Goal: Task Accomplishment & Management: Manage account settings

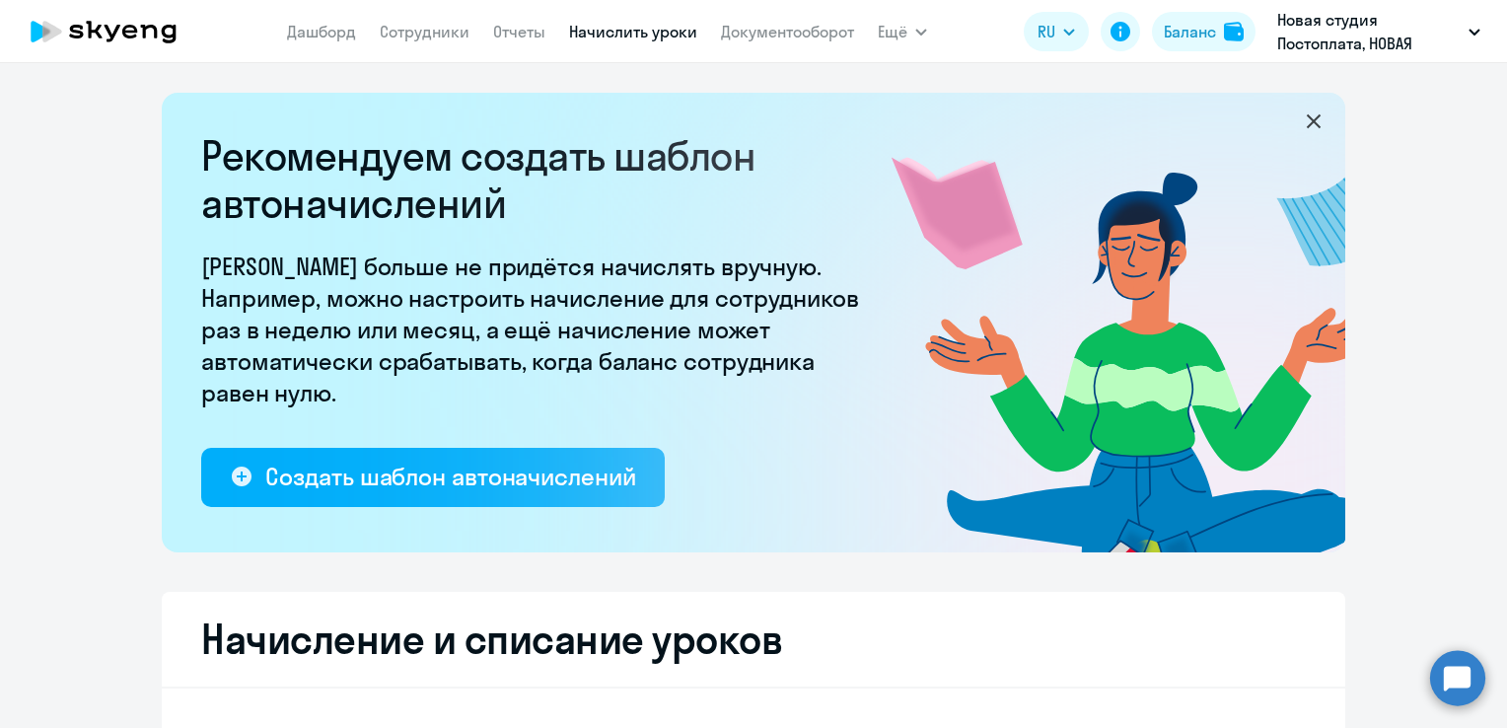
select select "10"
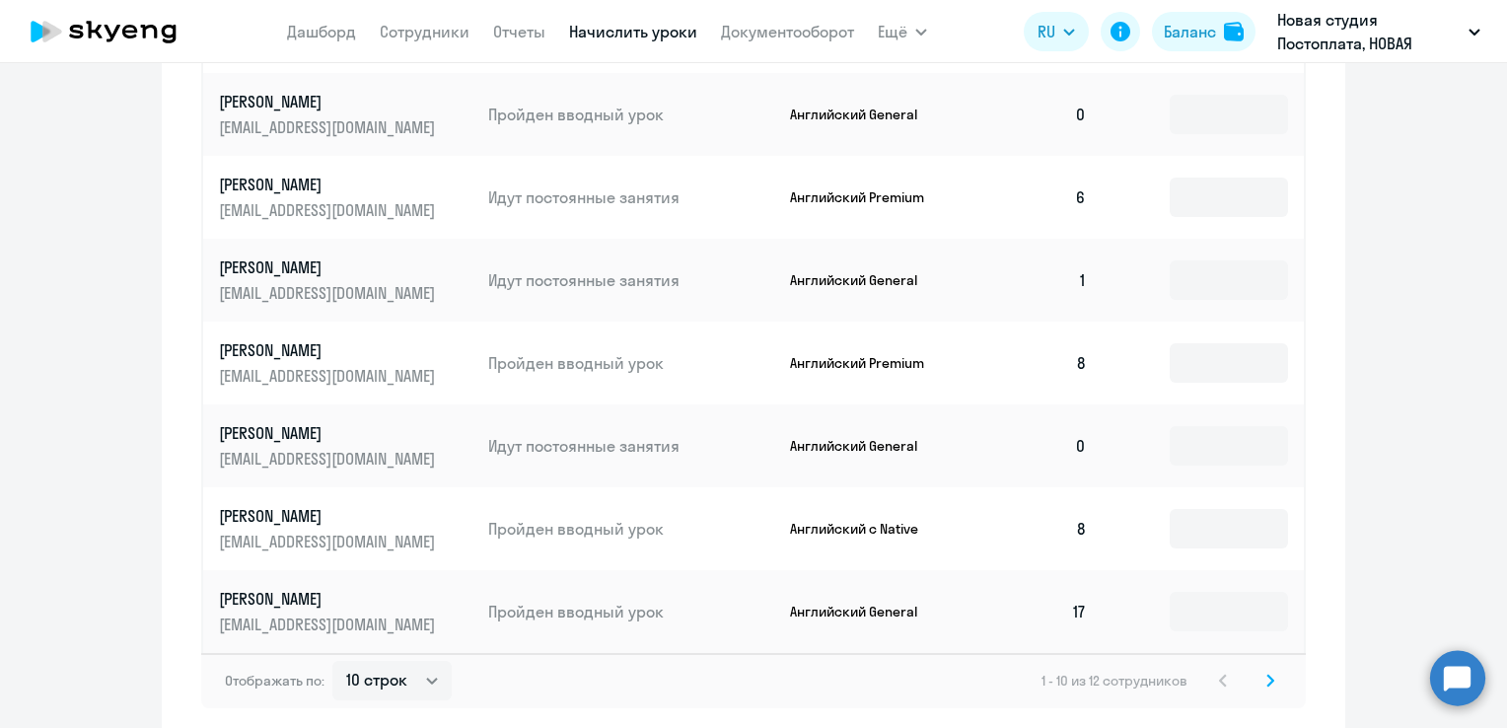
scroll to position [1308, 0]
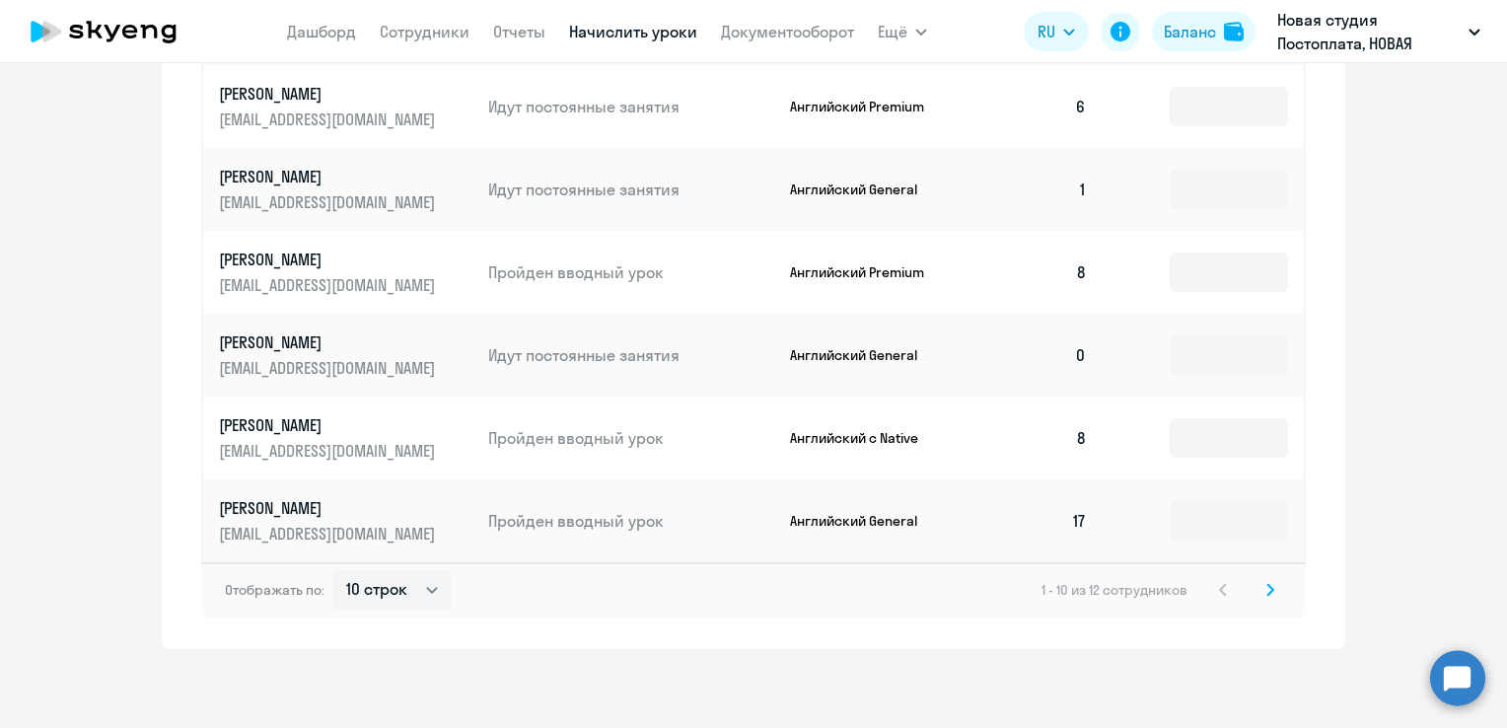
click at [1268, 587] on icon at bounding box center [1271, 589] width 6 height 11
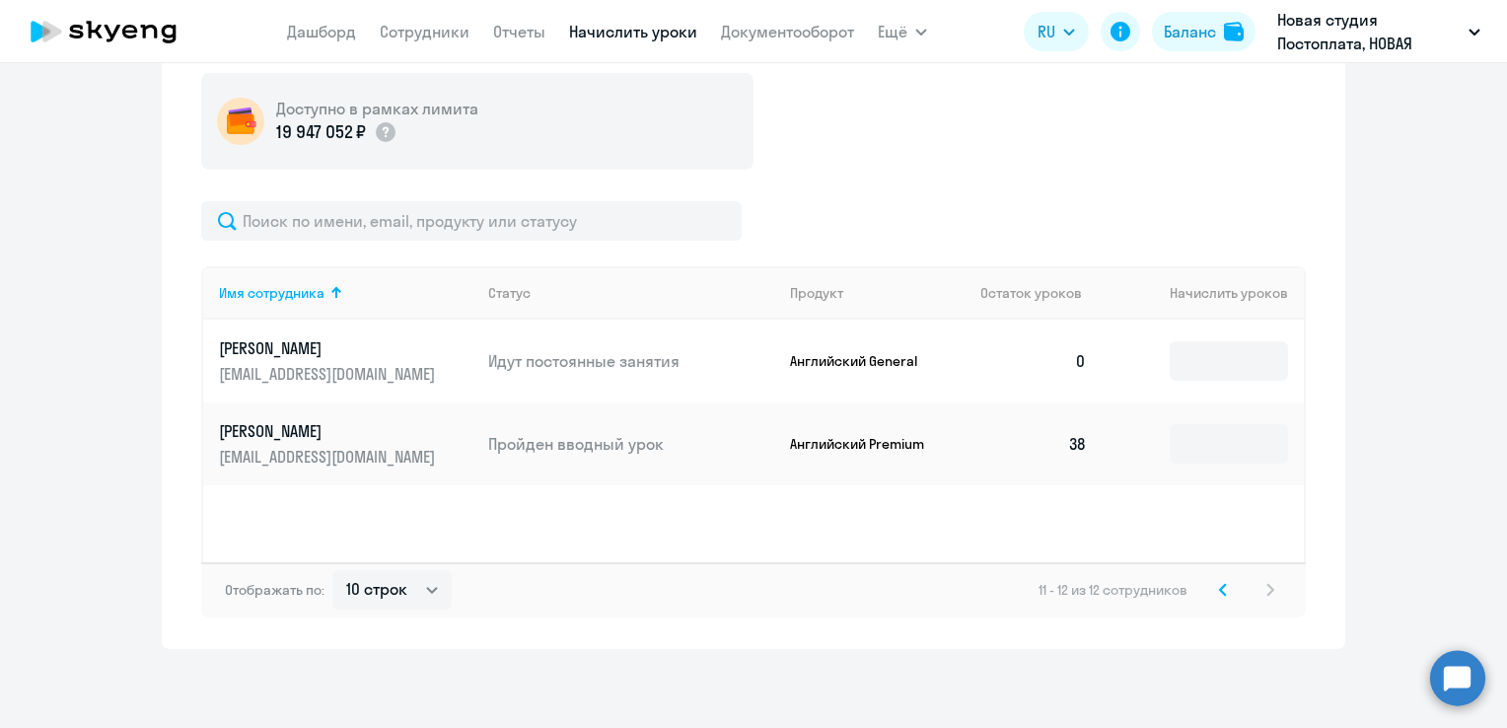
scroll to position [722, 0]
click at [1219, 590] on icon at bounding box center [1223, 590] width 8 height 14
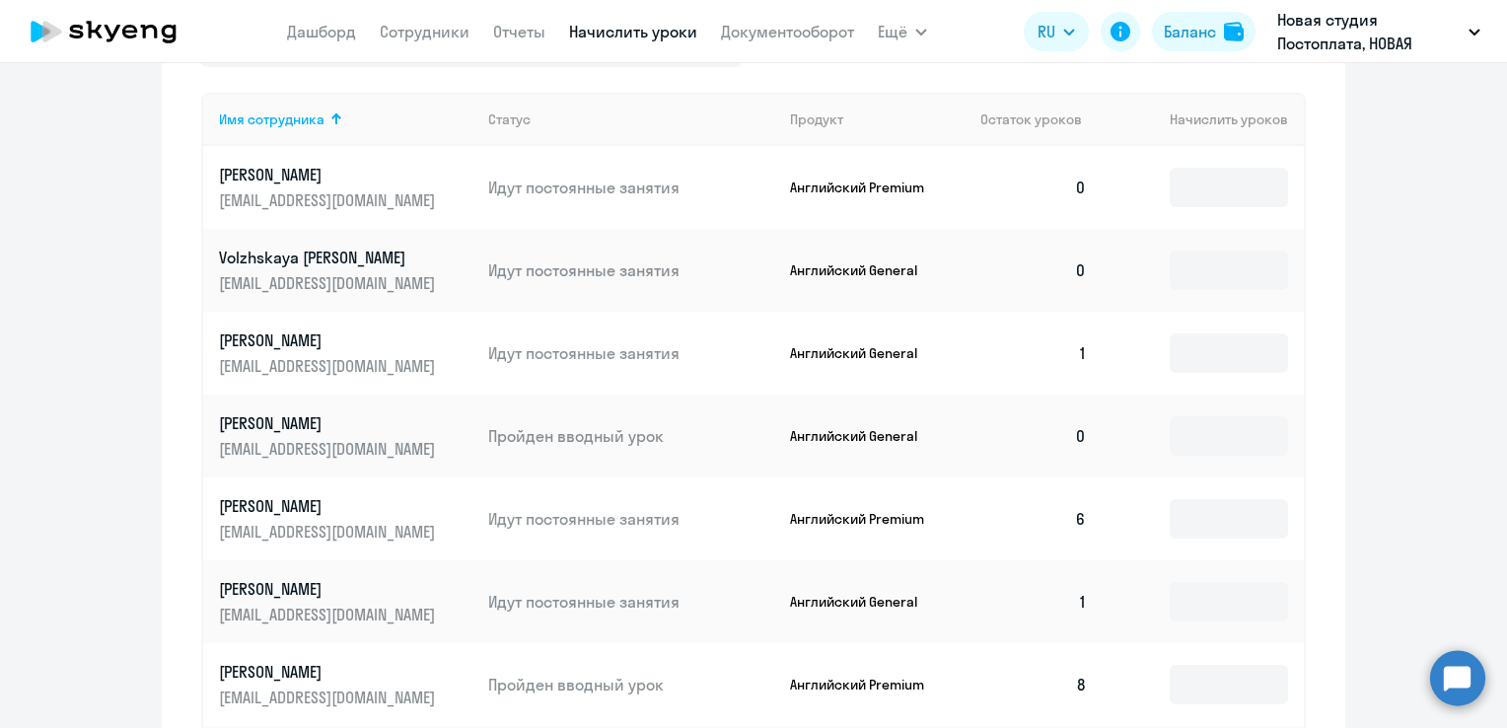
scroll to position [879, 0]
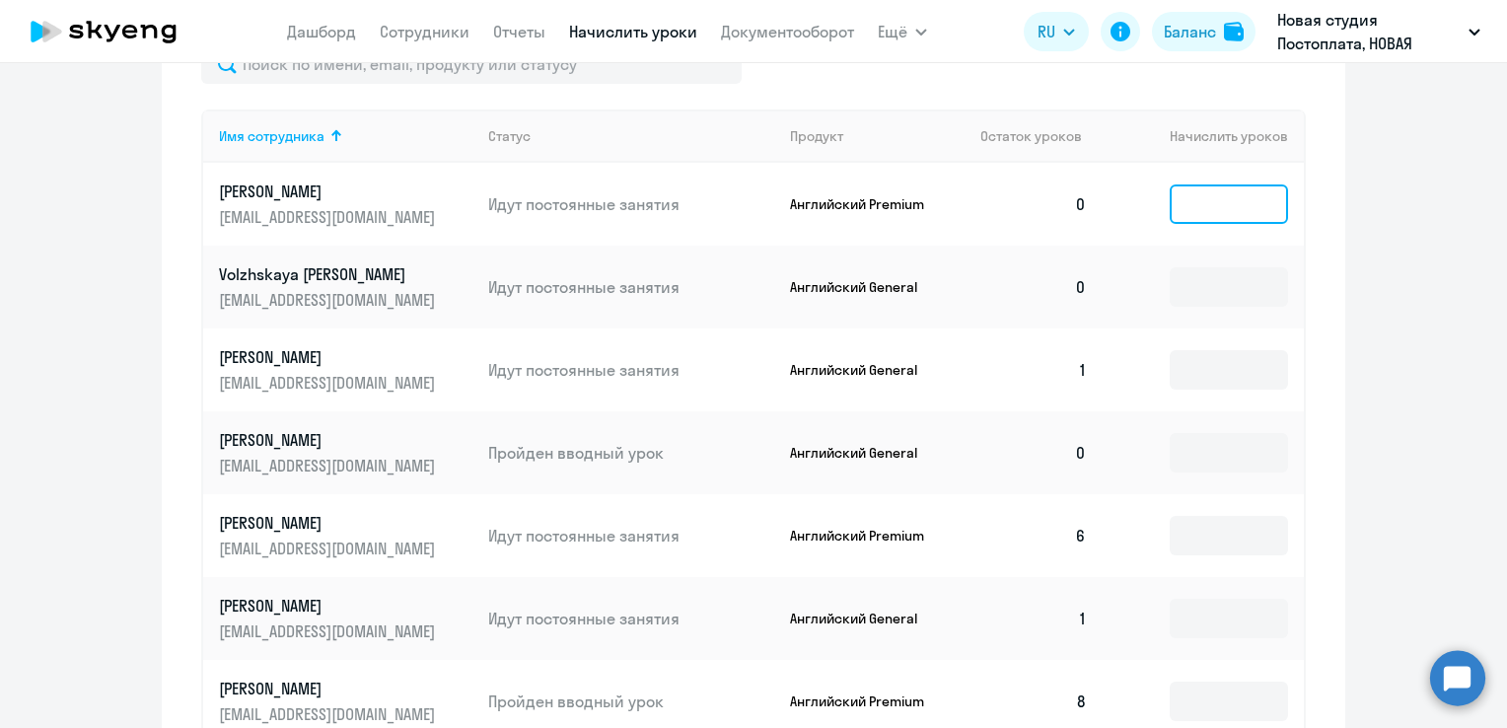
click at [1178, 197] on input at bounding box center [1229, 203] width 118 height 39
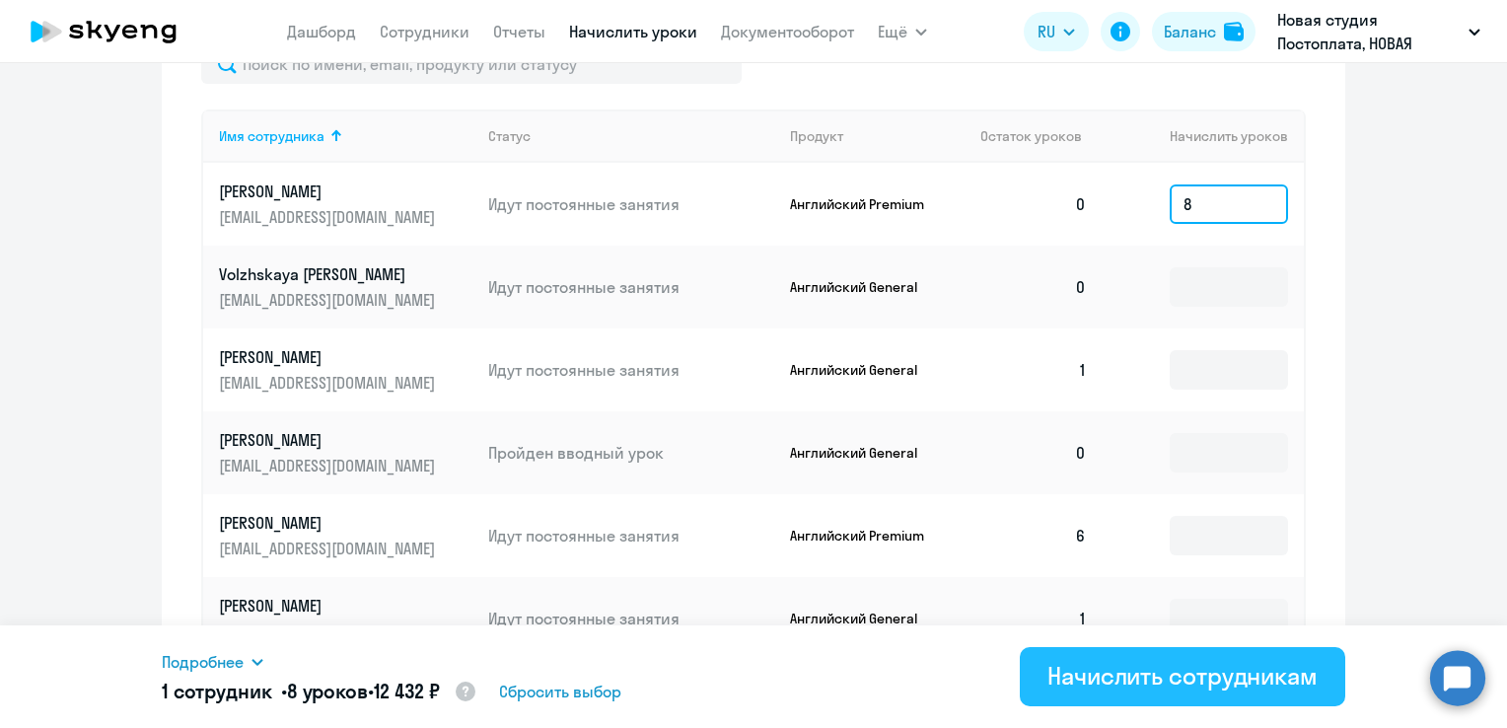
type input "8"
click at [1190, 675] on div "Начислить сотрудникам" at bounding box center [1183, 676] width 270 height 32
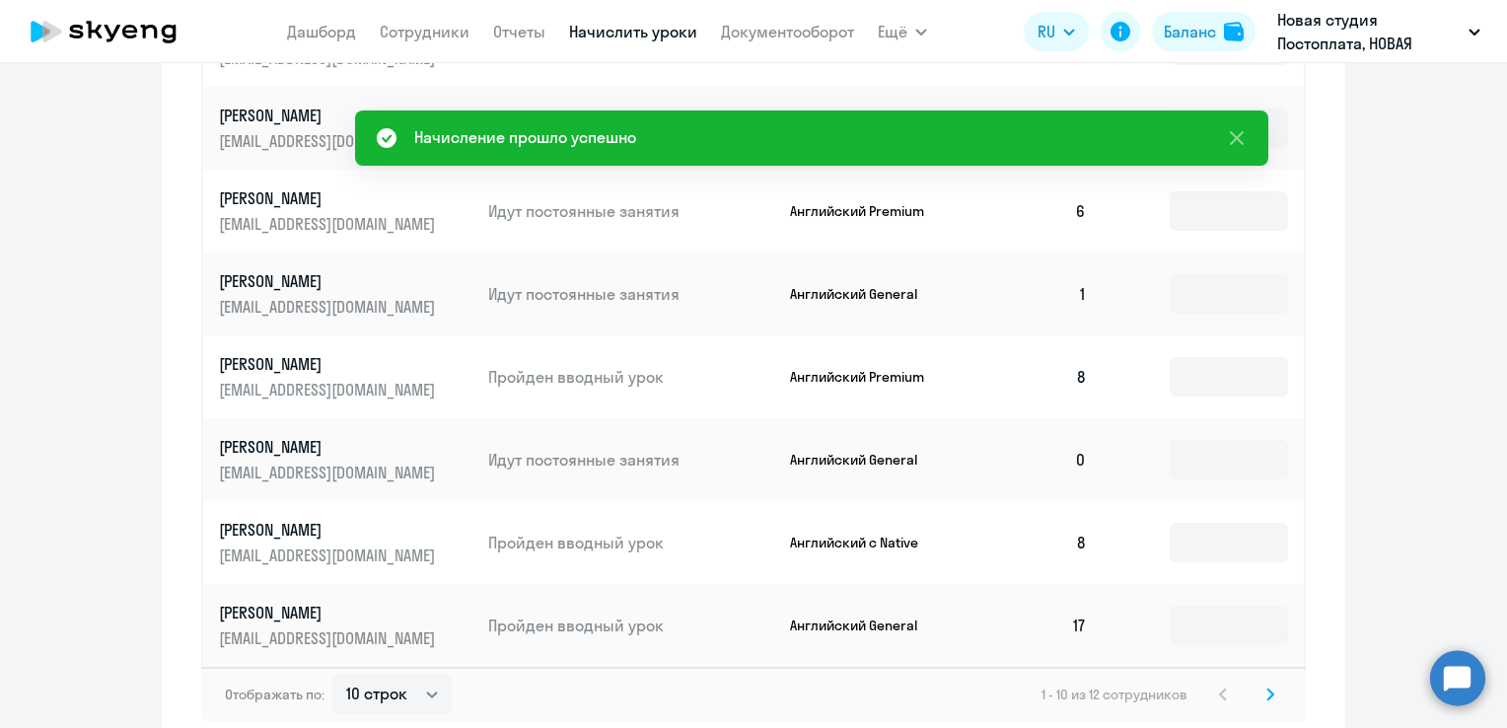
scroll to position [1208, 0]
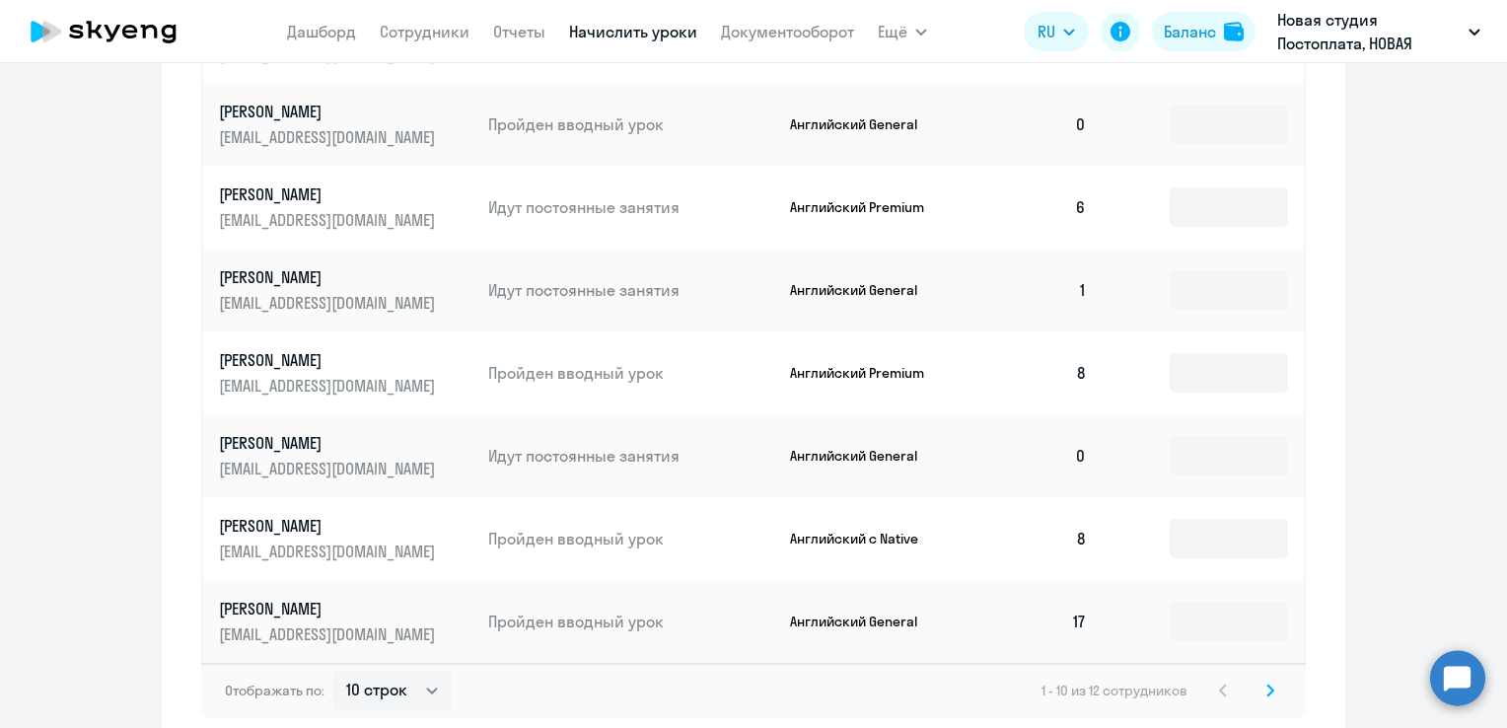
click at [316, 356] on p "[PERSON_NAME]" at bounding box center [329, 360] width 221 height 22
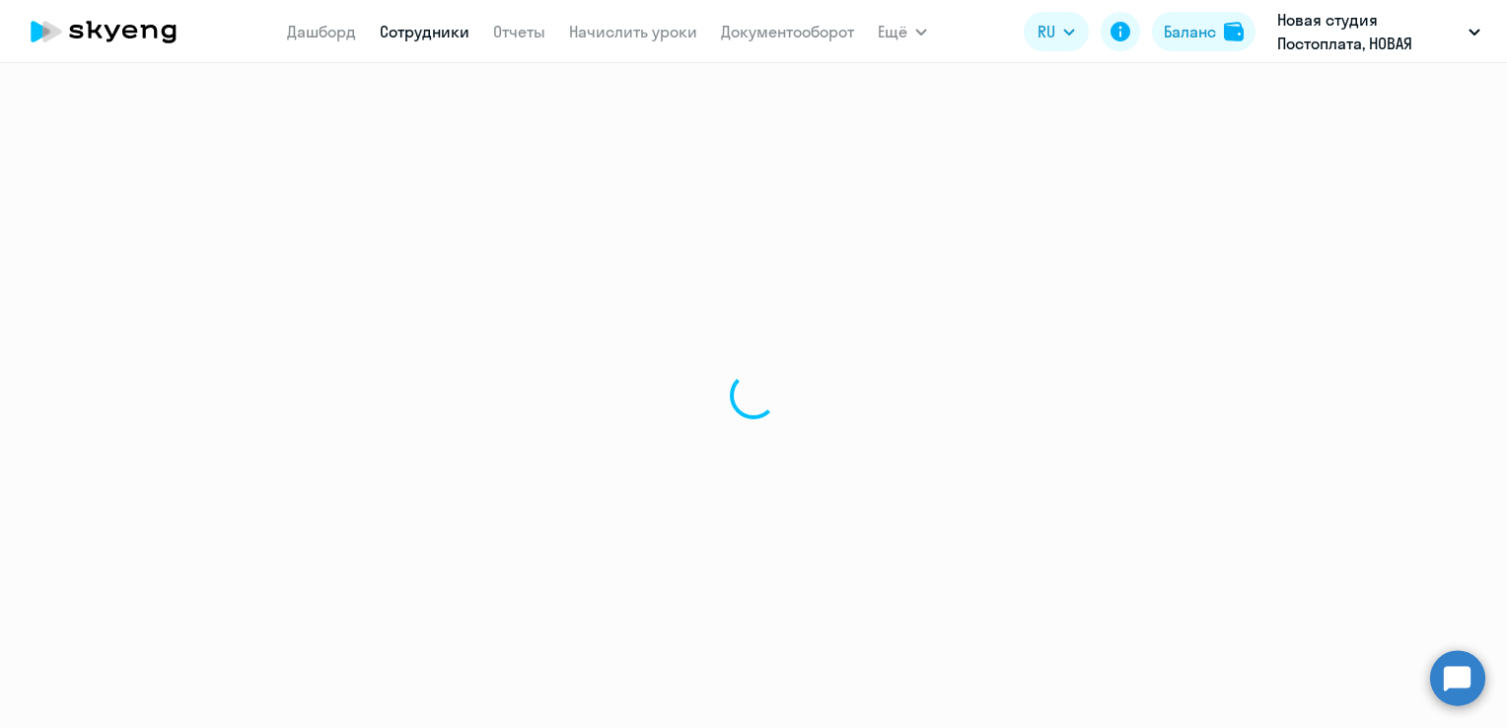
select select "english"
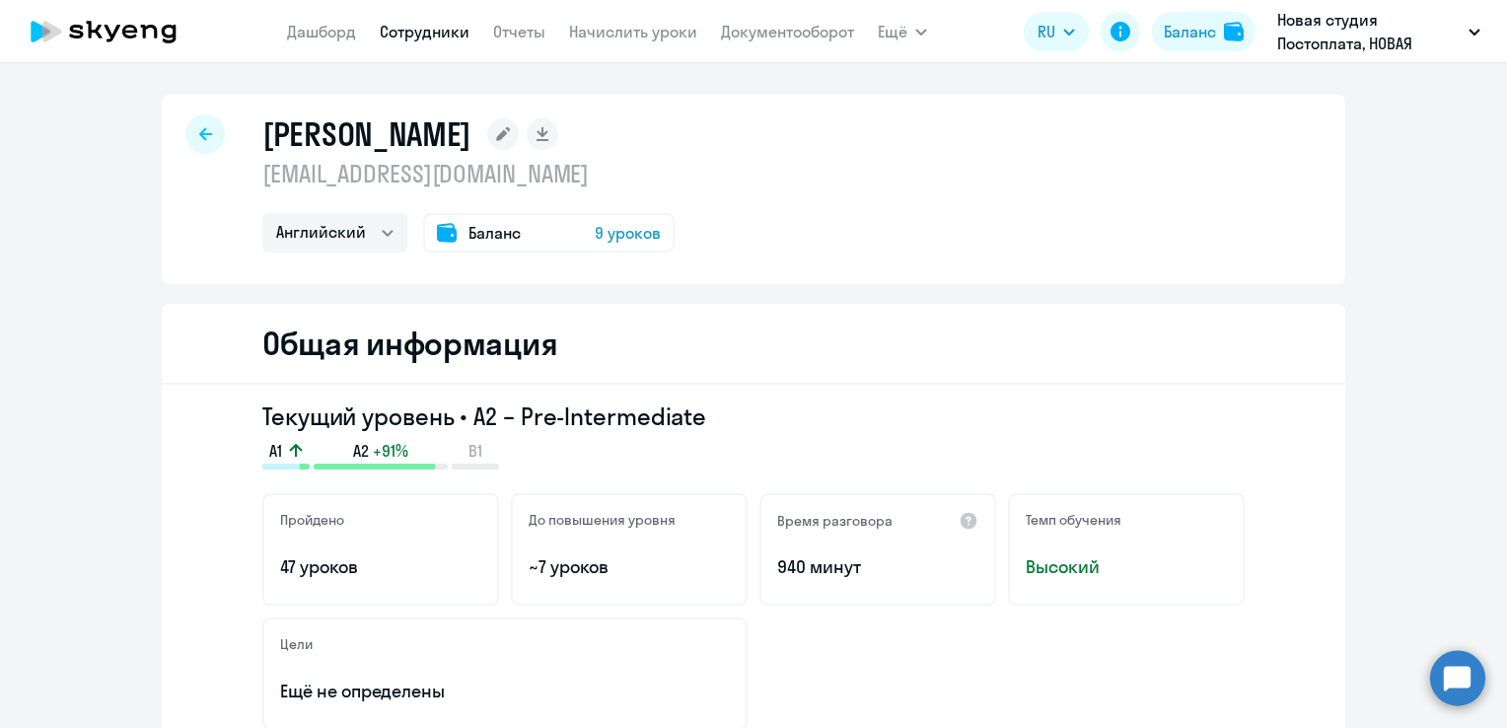
click at [625, 241] on span "9 уроков" at bounding box center [628, 233] width 66 height 24
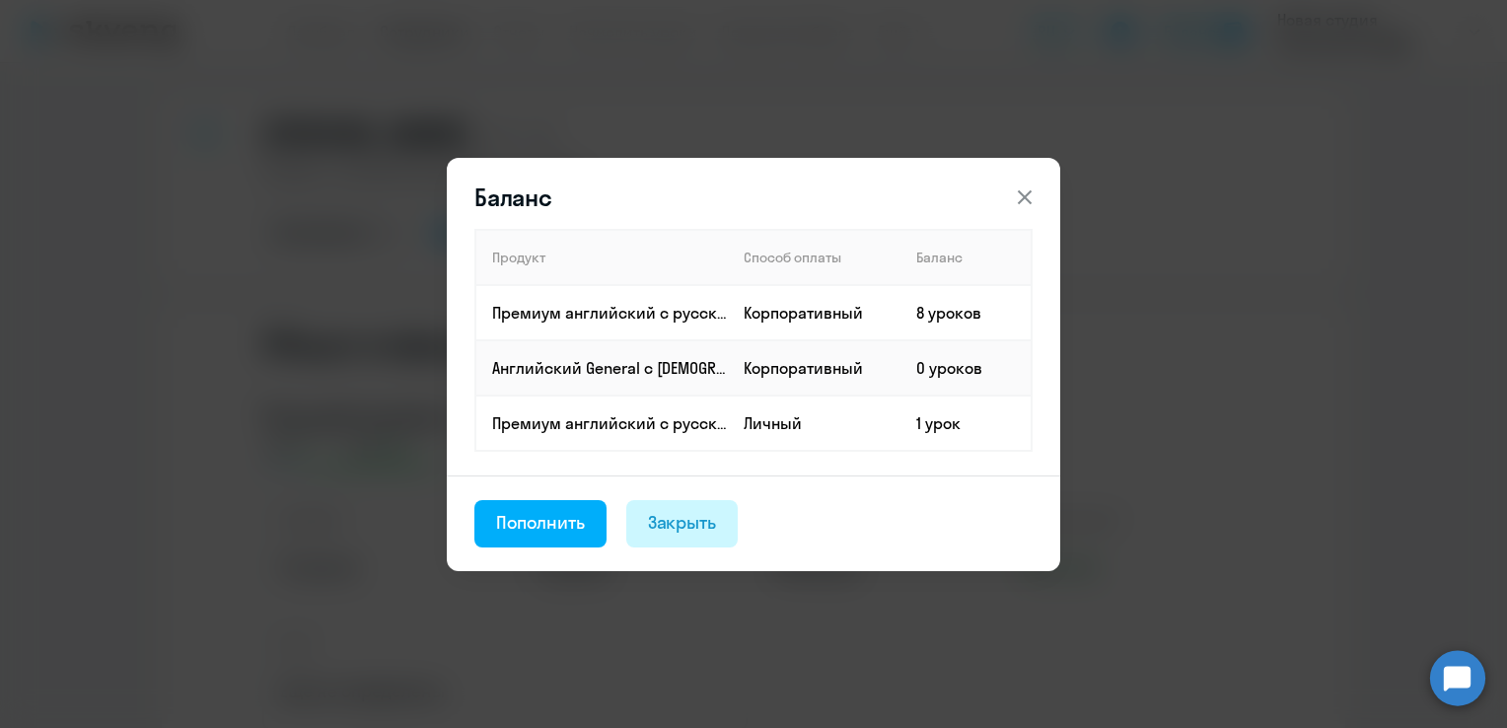
click at [695, 527] on div "Закрыть" at bounding box center [682, 523] width 69 height 26
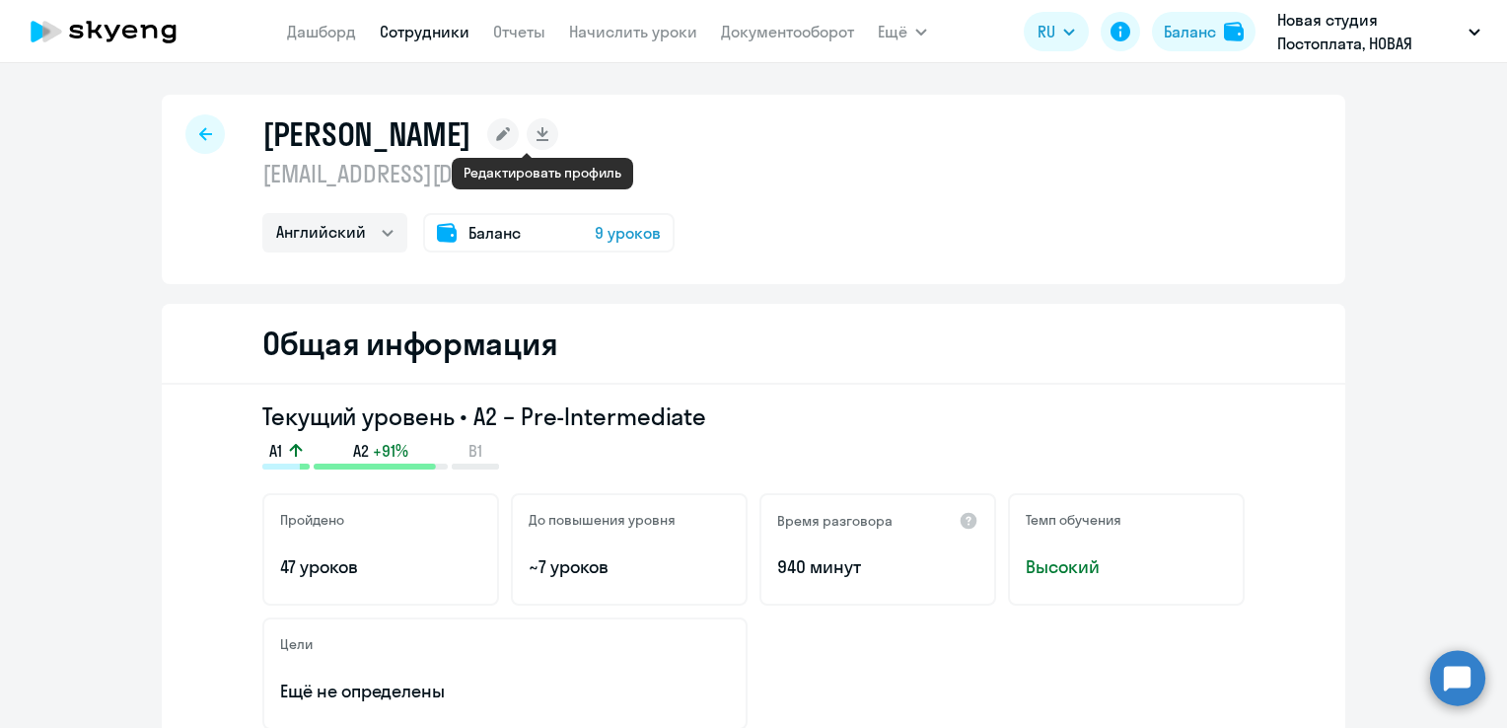
click at [510, 136] on icon at bounding box center [503, 134] width 14 height 14
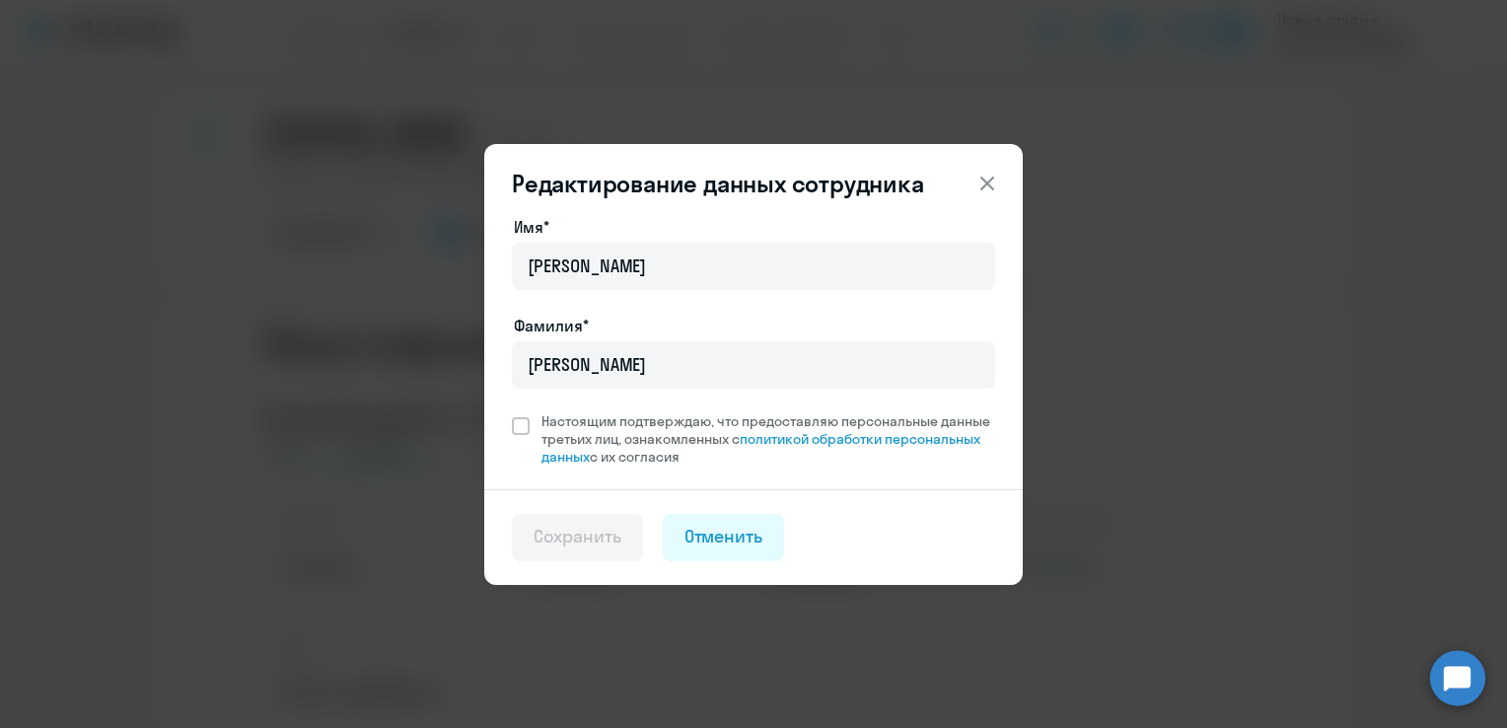
click at [989, 186] on icon at bounding box center [988, 183] width 14 height 14
